Goal: Information Seeking & Learning: Learn about a topic

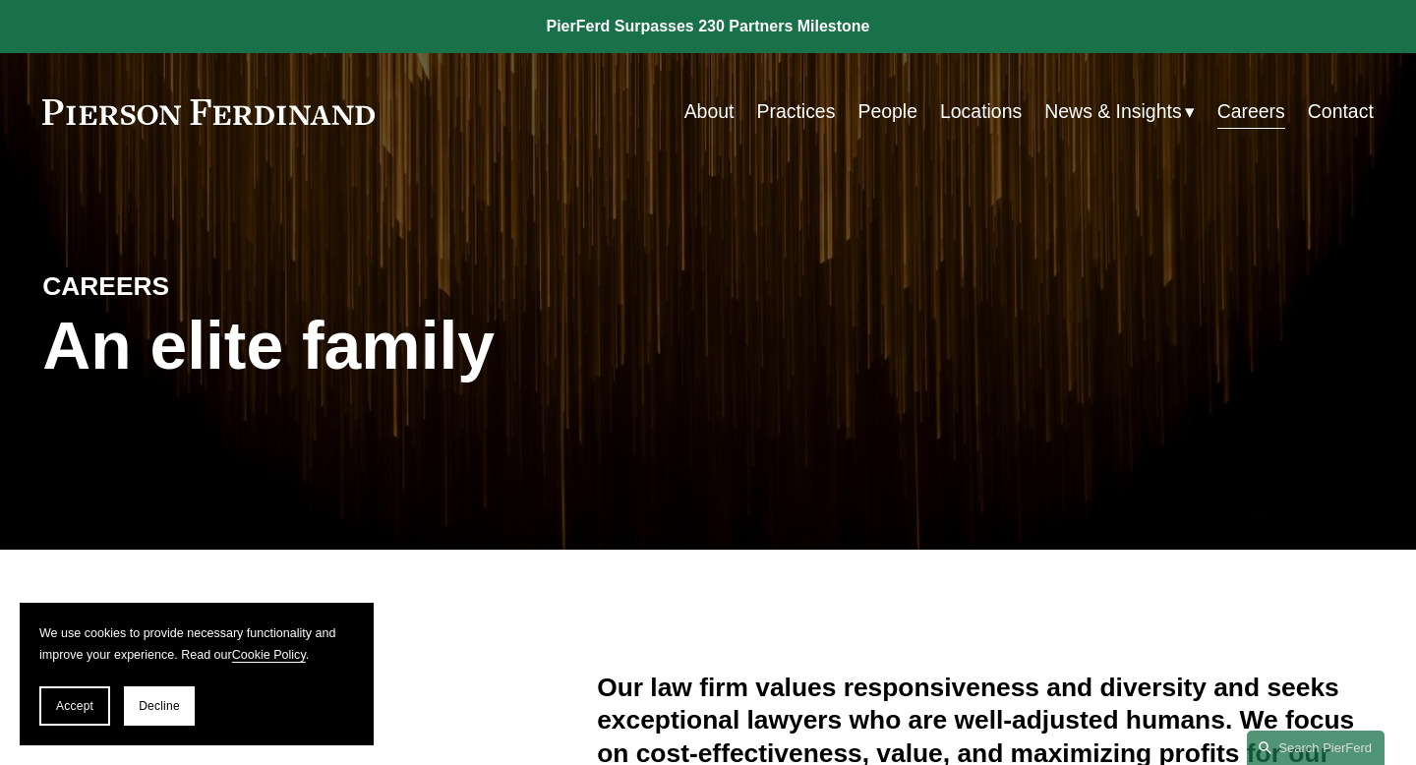
click at [802, 113] on link "Practices" at bounding box center [795, 111] width 79 height 38
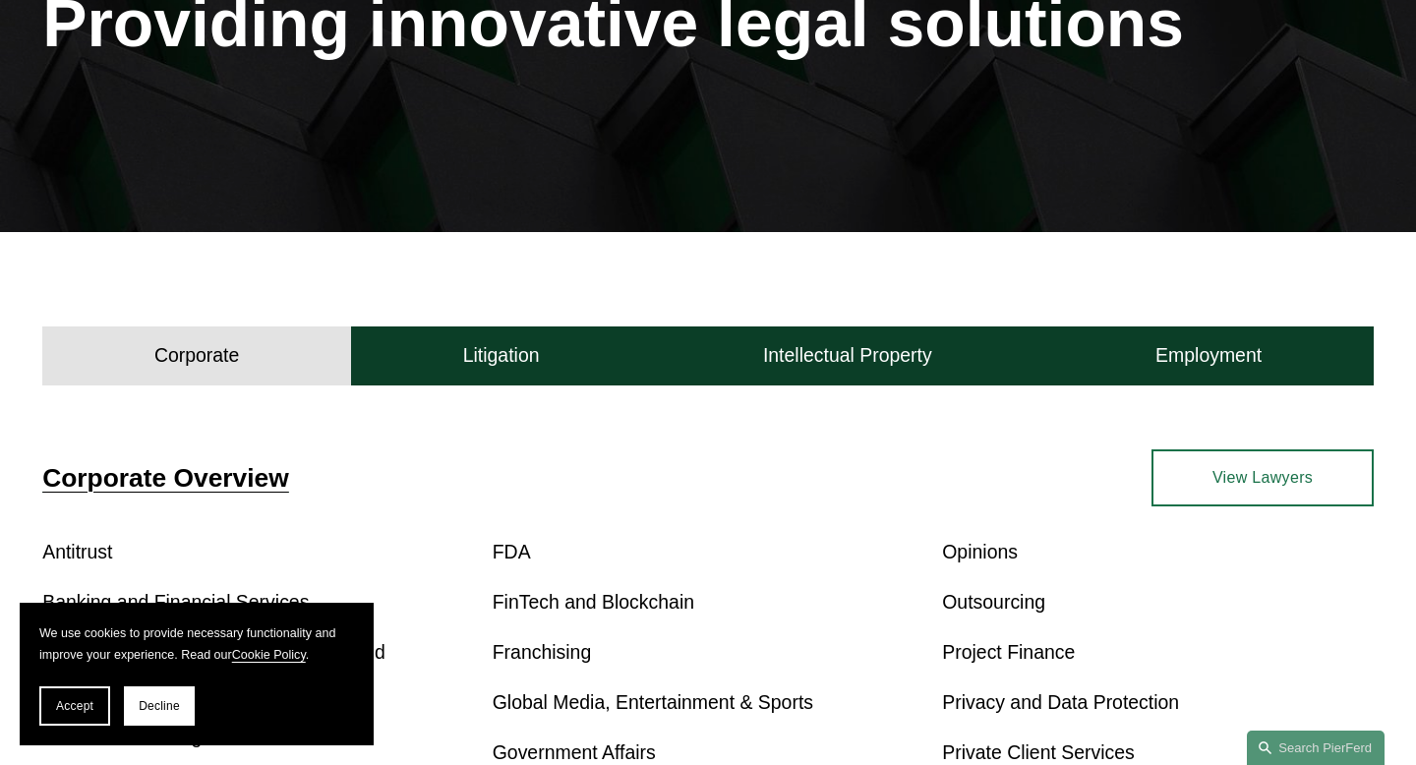
scroll to position [295, 0]
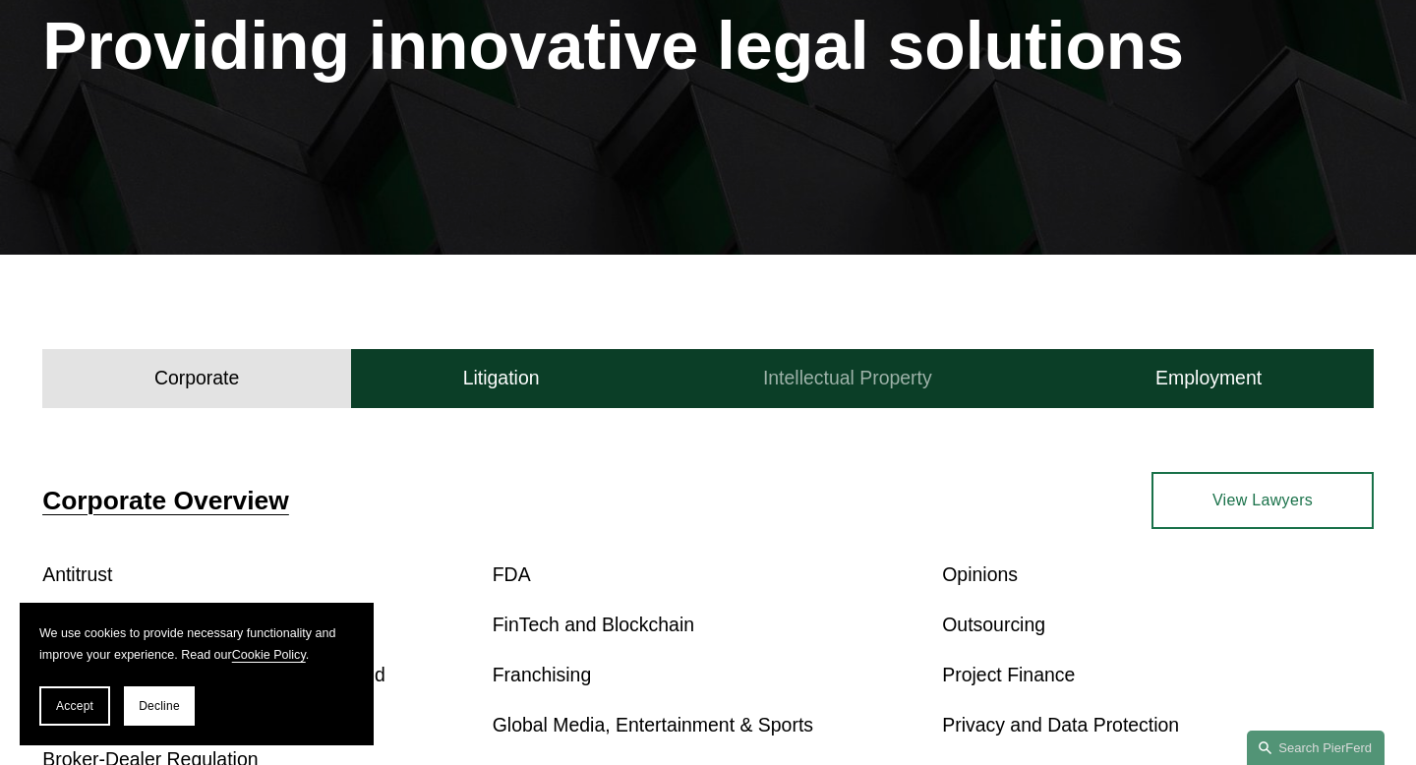
click at [856, 392] on button "Intellectual Property" at bounding box center [847, 378] width 392 height 59
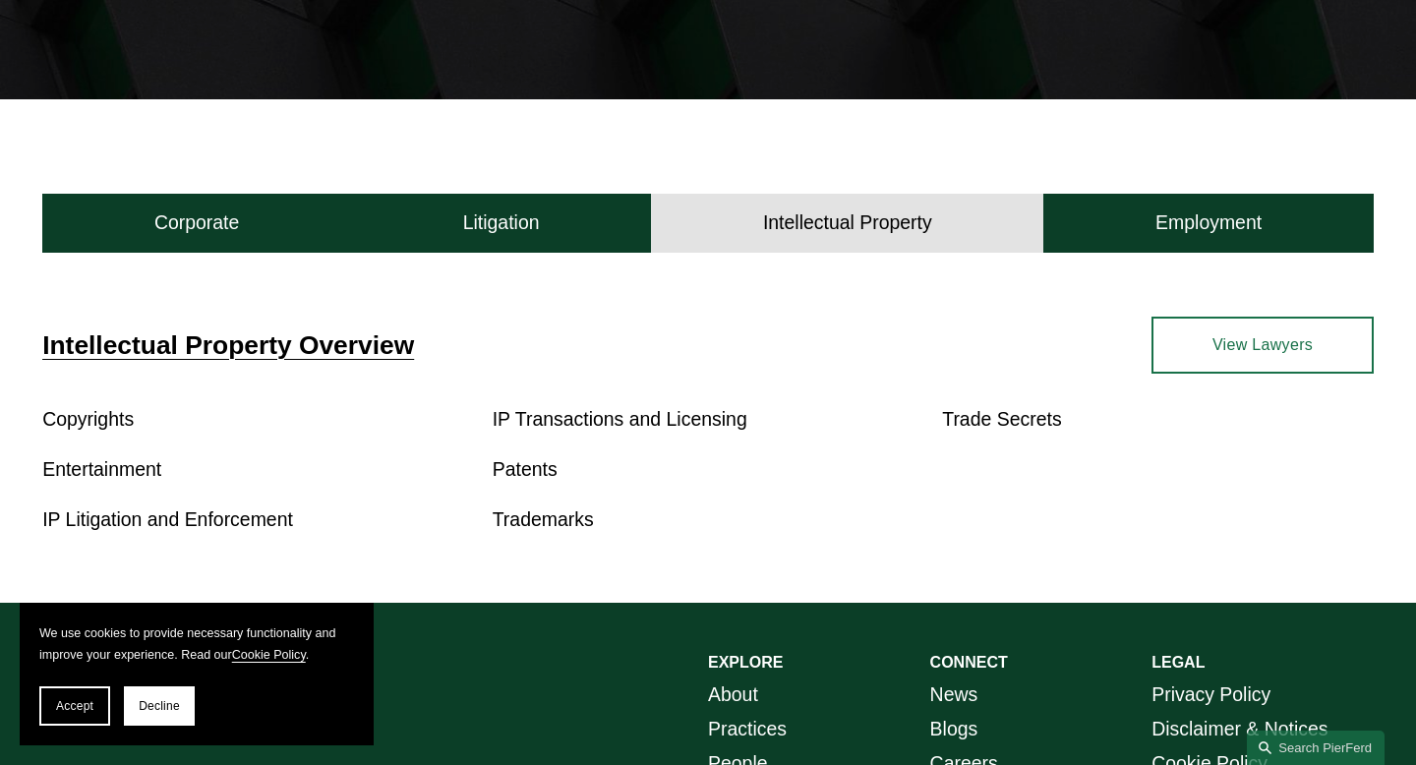
scroll to position [448, 0]
